Goal: Information Seeking & Learning: Check status

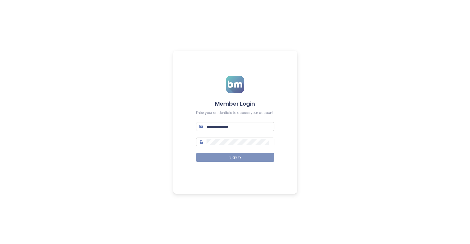
type input "**********"
click at [259, 159] on button "Sign In" at bounding box center [235, 157] width 78 height 9
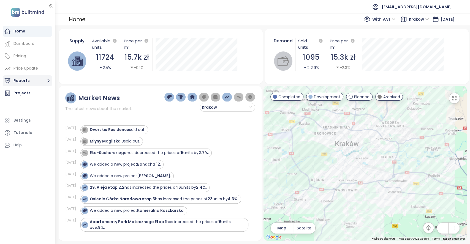
click at [29, 82] on button "Reports" at bounding box center [27, 80] width 49 height 11
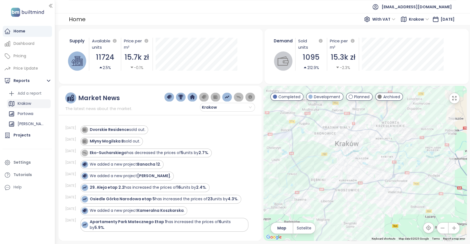
click at [28, 105] on div "Krakow" at bounding box center [24, 103] width 13 height 7
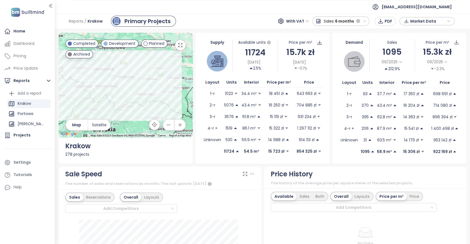
click at [365, 22] on icon "button" at bounding box center [365, 22] width 4 height 4
click at [336, 39] on div "1 month" at bounding box center [341, 41] width 56 height 10
click at [235, 21] on div "Reports / Krakow Primary Projects With VAT Sales: 1 month PDF Market Data" at bounding box center [262, 21] width 415 height 16
click at [33, 124] on div "[PERSON_NAME]" at bounding box center [29, 124] width 44 height 9
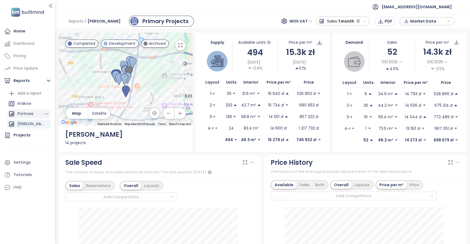
click at [27, 114] on div "Portowa" at bounding box center [26, 113] width 16 height 7
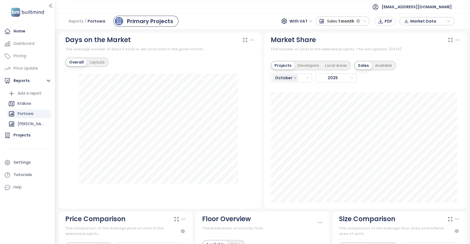
scroll to position [441, 0]
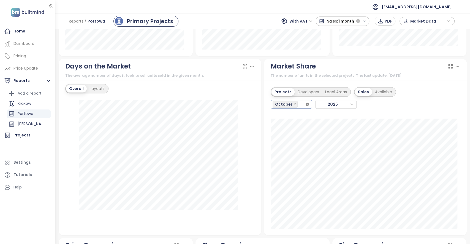
click at [306, 103] on icon "close-circle" at bounding box center [307, 104] width 3 height 3
click at [294, 103] on div "October" at bounding box center [286, 105] width 26 height 8
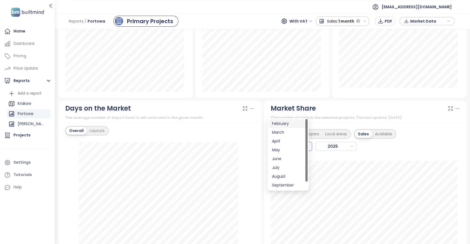
scroll to position [367, 0]
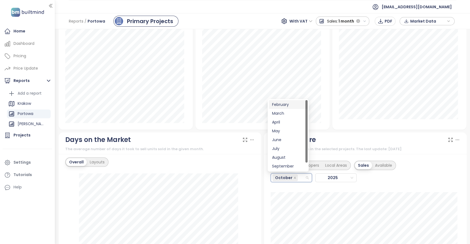
click at [338, 22] on span "Sales:" at bounding box center [332, 21] width 11 height 10
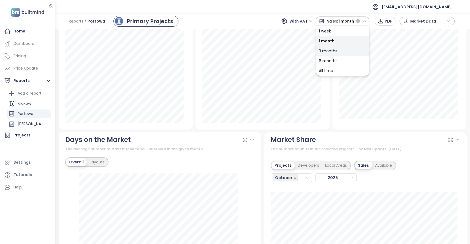
click at [335, 52] on div "3 months" at bounding box center [342, 51] width 53 height 10
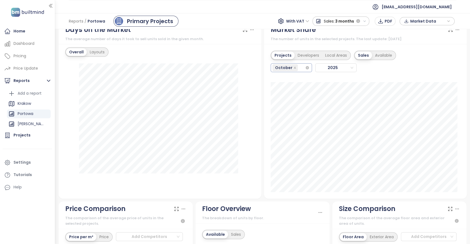
click at [305, 69] on div "October" at bounding box center [291, 67] width 41 height 9
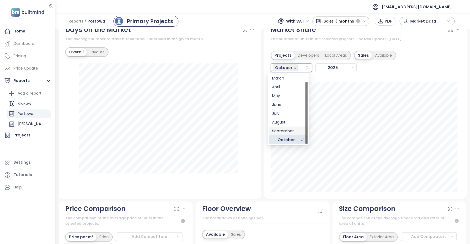
click at [287, 131] on div "September" at bounding box center [288, 131] width 32 height 6
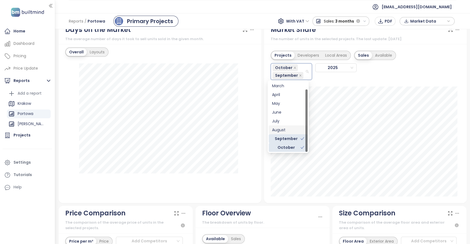
click at [263, 164] on div "Market Share The number of units in the selected projects. The last update: [DA…" at bounding box center [365, 112] width 205 height 181
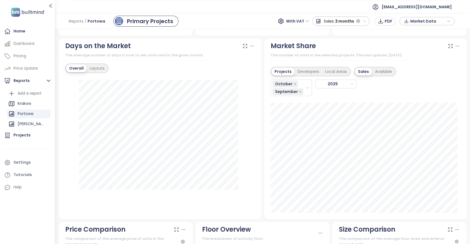
scroll to position [477, 0]
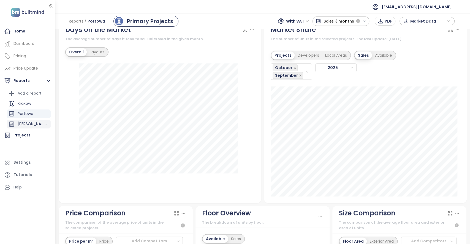
click at [28, 124] on div "[PERSON_NAME]" at bounding box center [31, 124] width 26 height 7
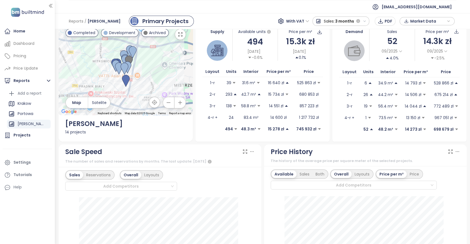
scroll to position [0, 0]
